Goal: Information Seeking & Learning: Find specific fact

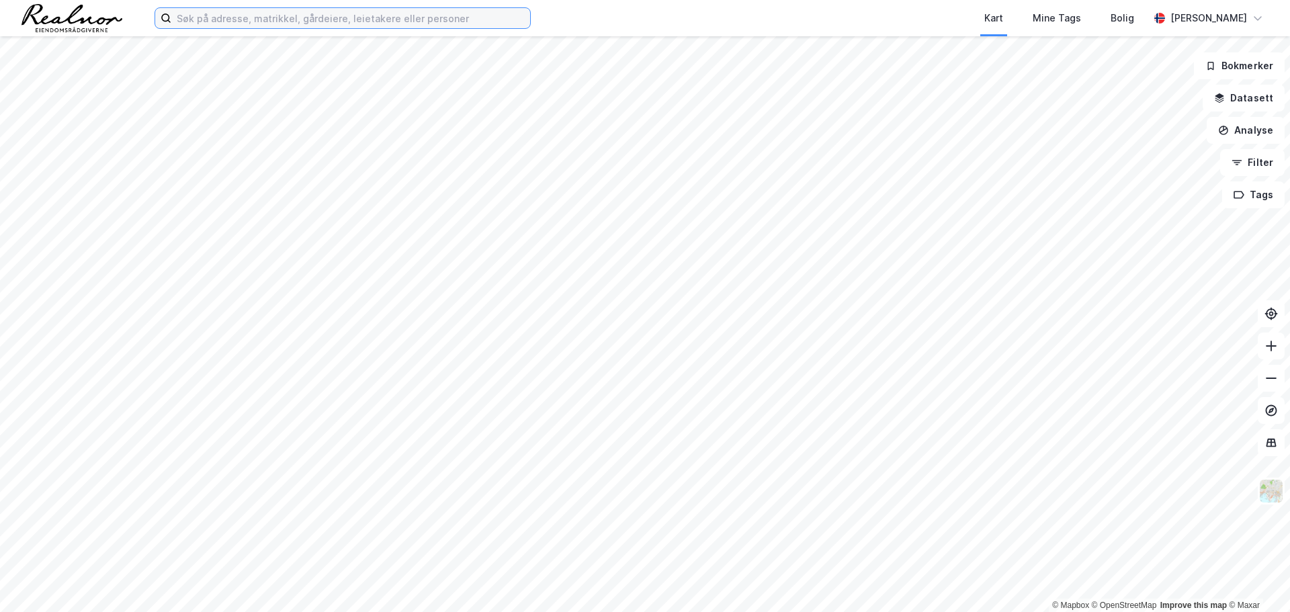
click at [212, 23] on input at bounding box center [350, 18] width 359 height 20
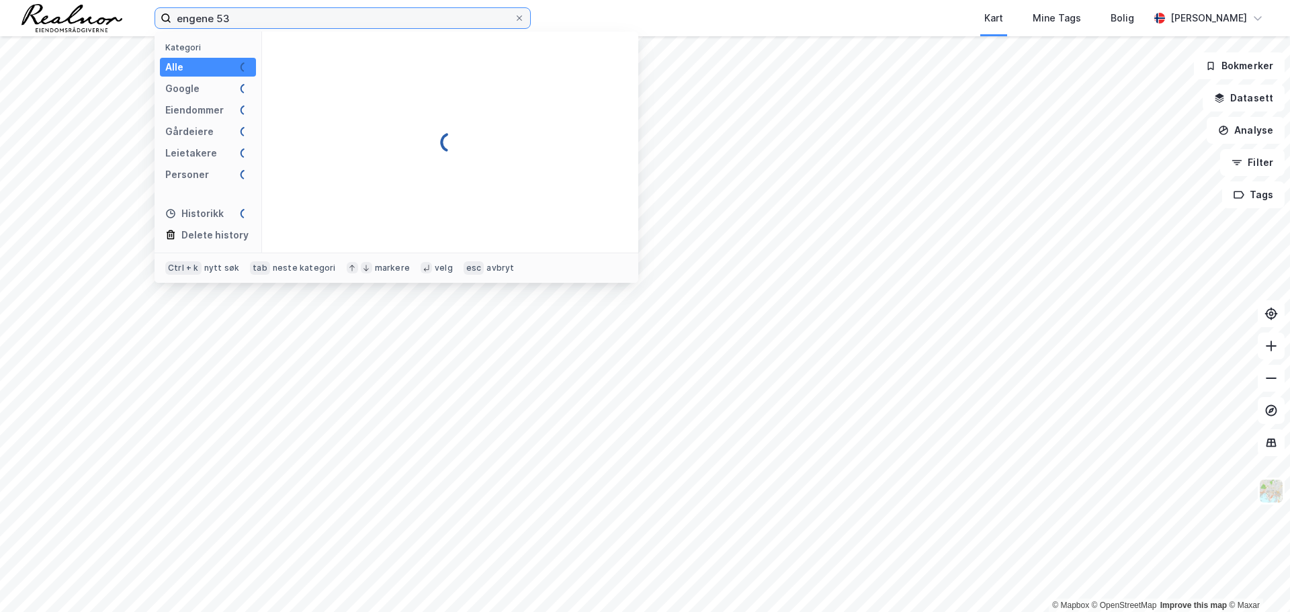
type input "engene 53"
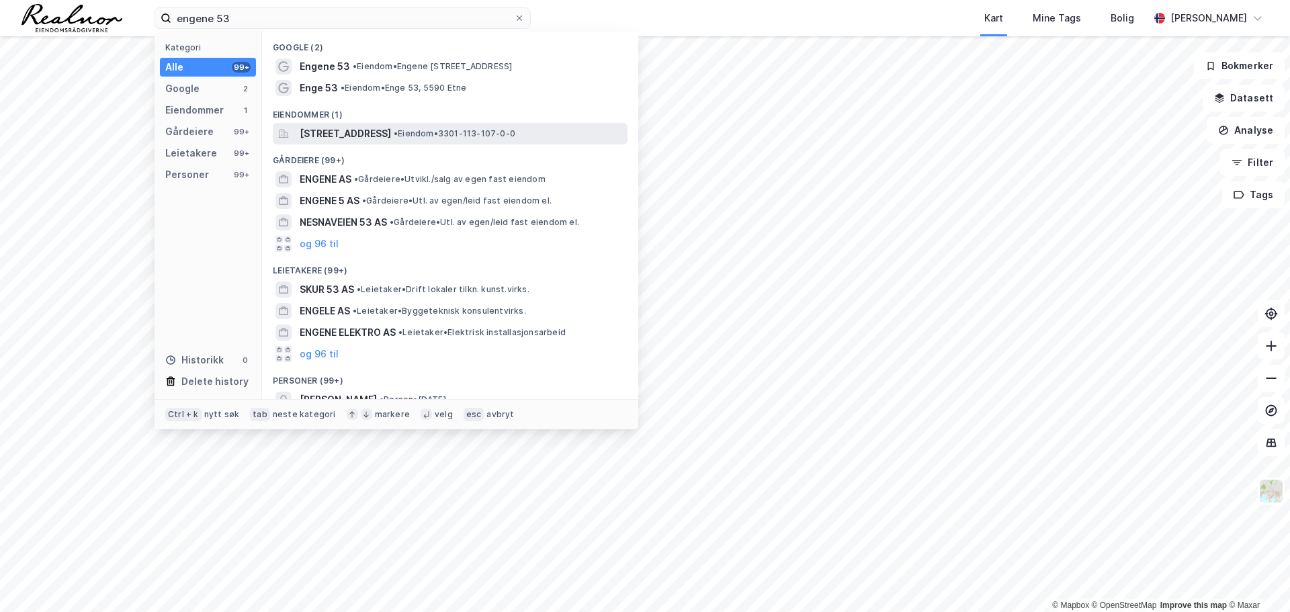
click at [390, 134] on span "[STREET_ADDRESS]" at bounding box center [345, 134] width 91 height 16
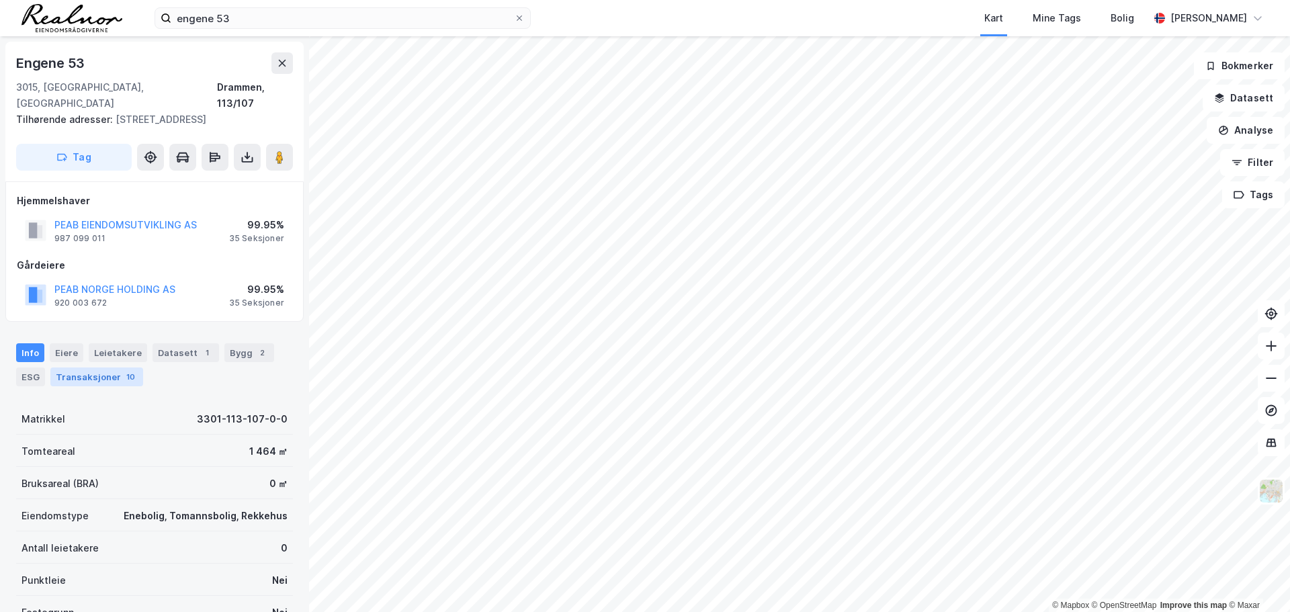
click at [85, 374] on div "Transaksjoner 10" at bounding box center [96, 377] width 93 height 19
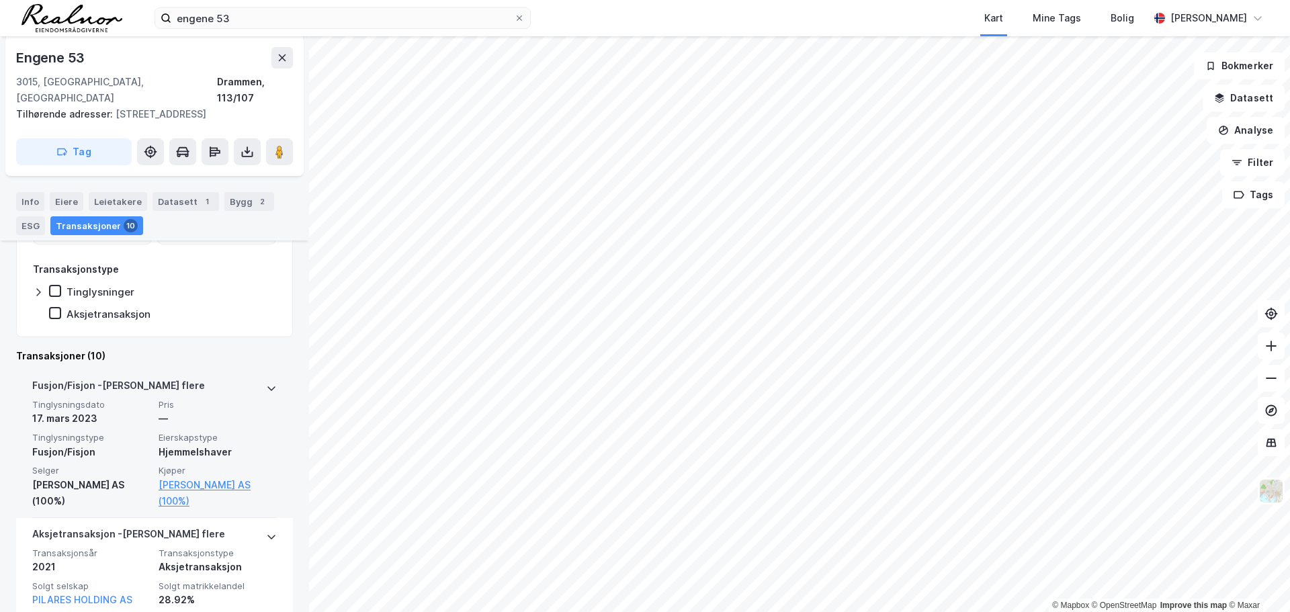
scroll to position [336, 0]
